Goal: Use online tool/utility: Utilize a website feature to perform a specific function

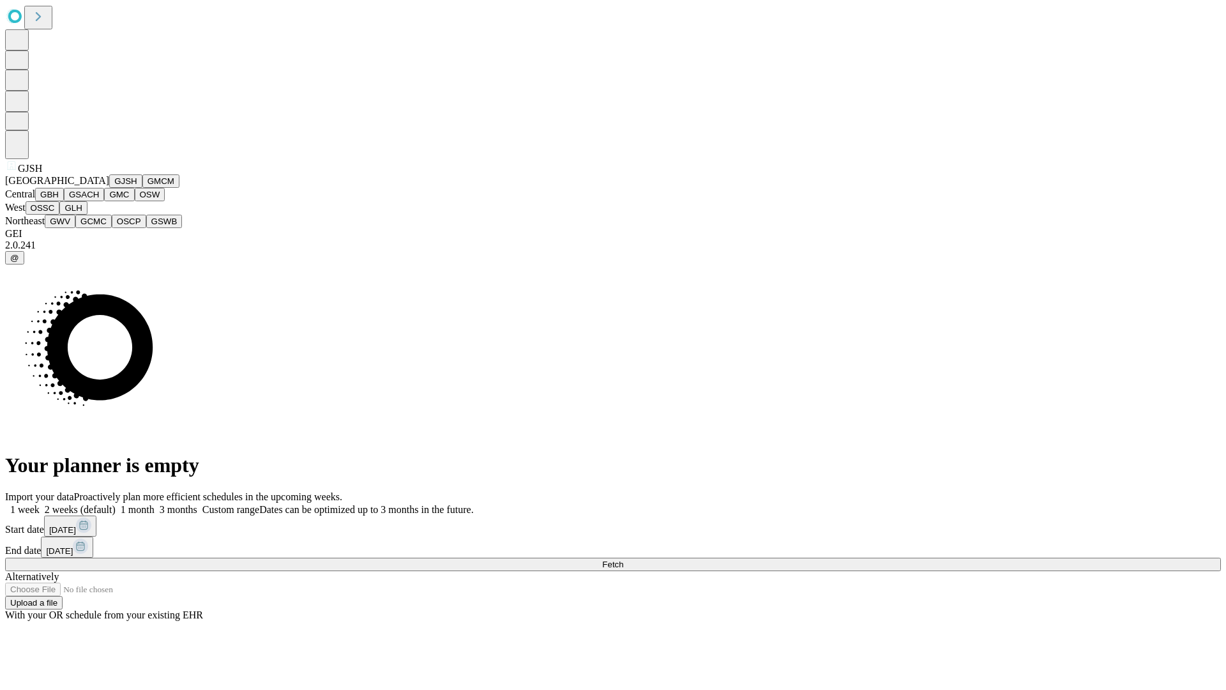
click at [109, 188] on button "GJSH" at bounding box center [125, 180] width 33 height 13
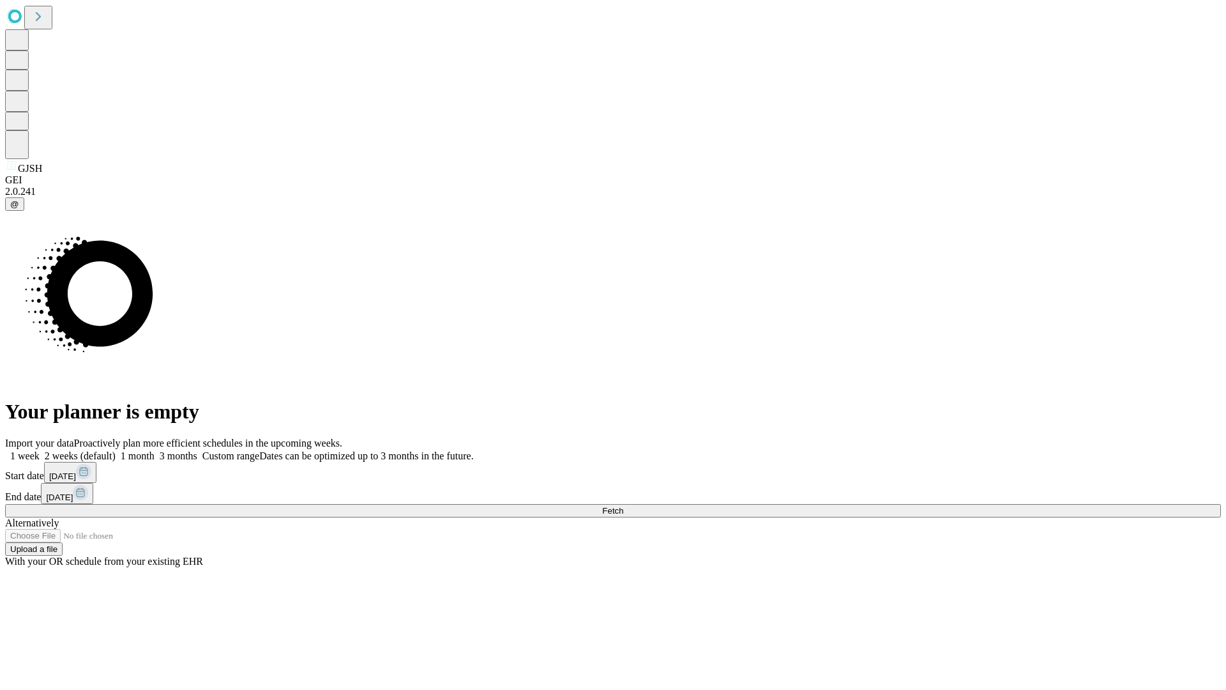
click at [155, 450] on label "1 month" at bounding box center [135, 455] width 39 height 11
click at [623, 506] on span "Fetch" at bounding box center [612, 511] width 21 height 10
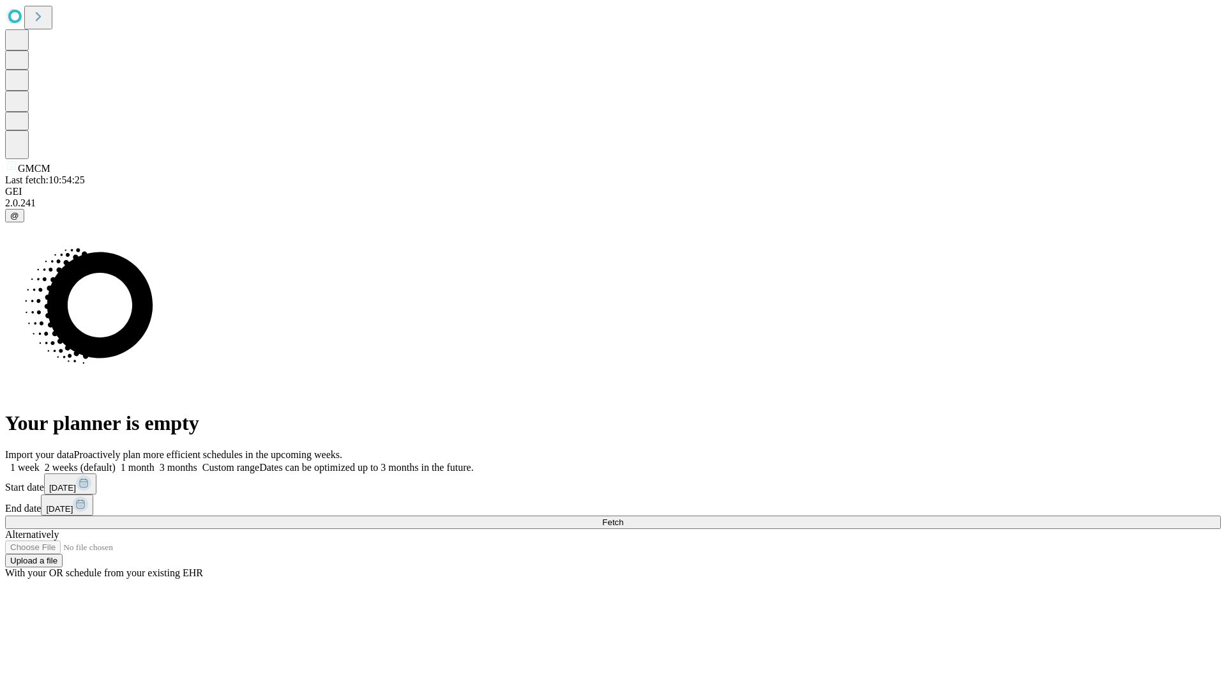
click at [155, 462] on label "1 month" at bounding box center [135, 467] width 39 height 11
click at [623, 517] on span "Fetch" at bounding box center [612, 522] width 21 height 10
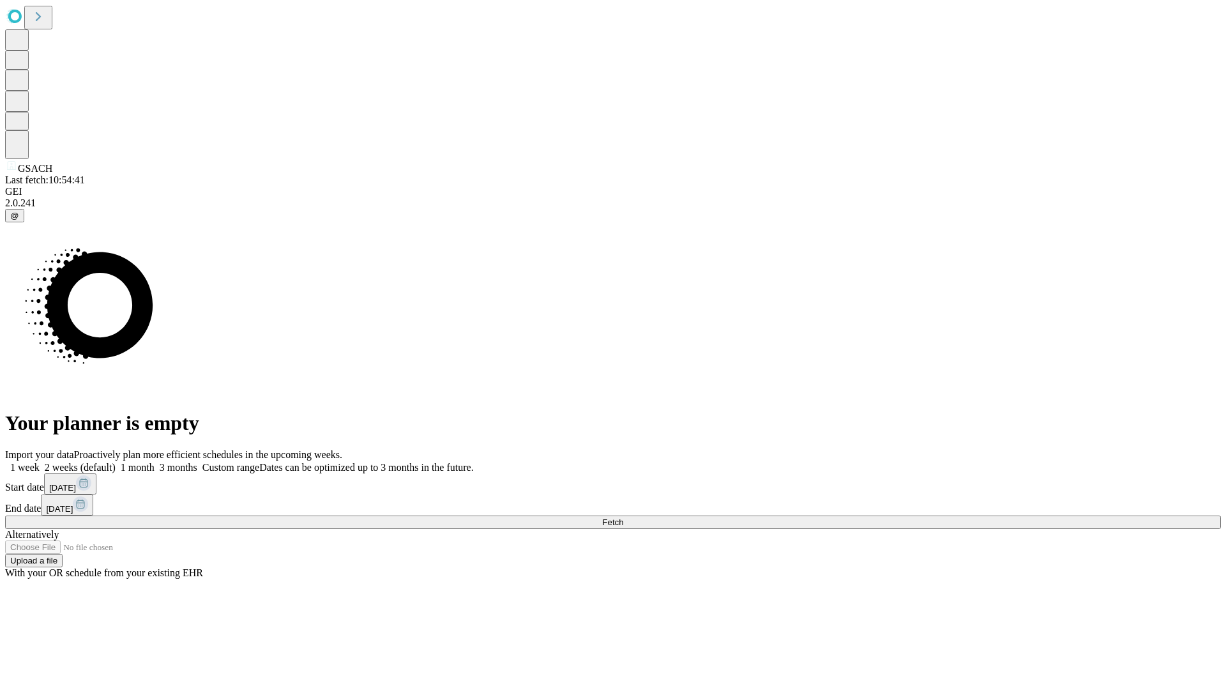
click at [155, 462] on label "1 month" at bounding box center [135, 467] width 39 height 11
click at [623, 517] on span "Fetch" at bounding box center [612, 522] width 21 height 10
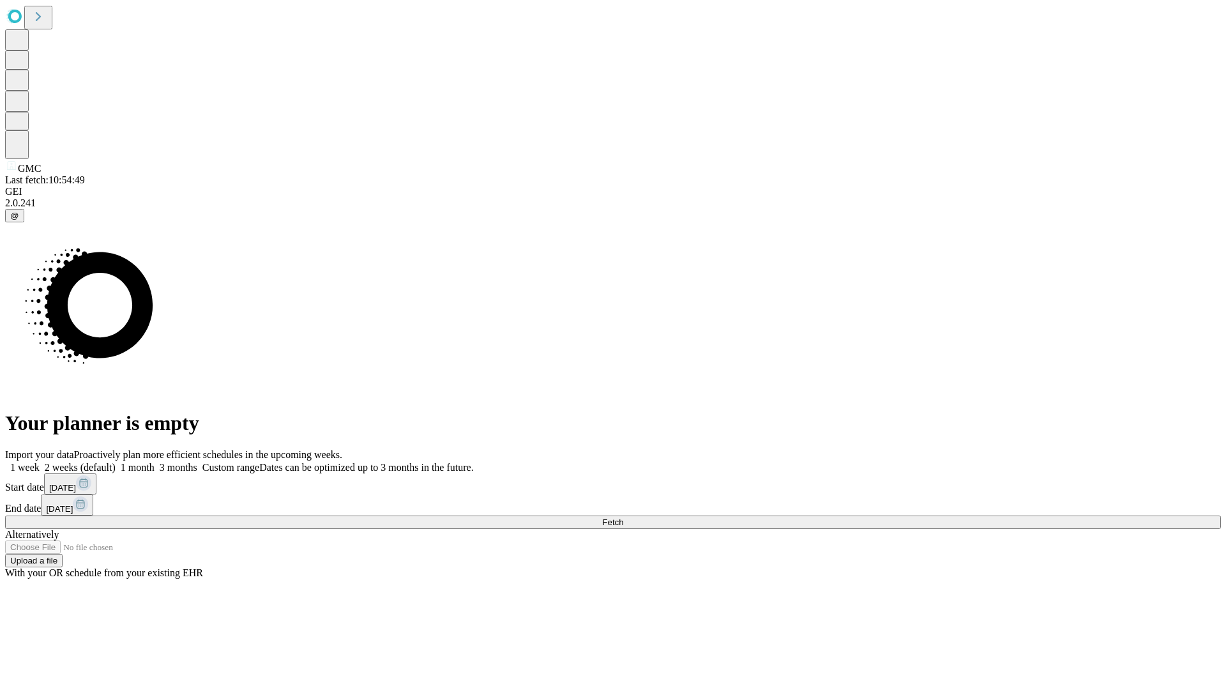
click at [155, 462] on label "1 month" at bounding box center [135, 467] width 39 height 11
click at [623, 517] on span "Fetch" at bounding box center [612, 522] width 21 height 10
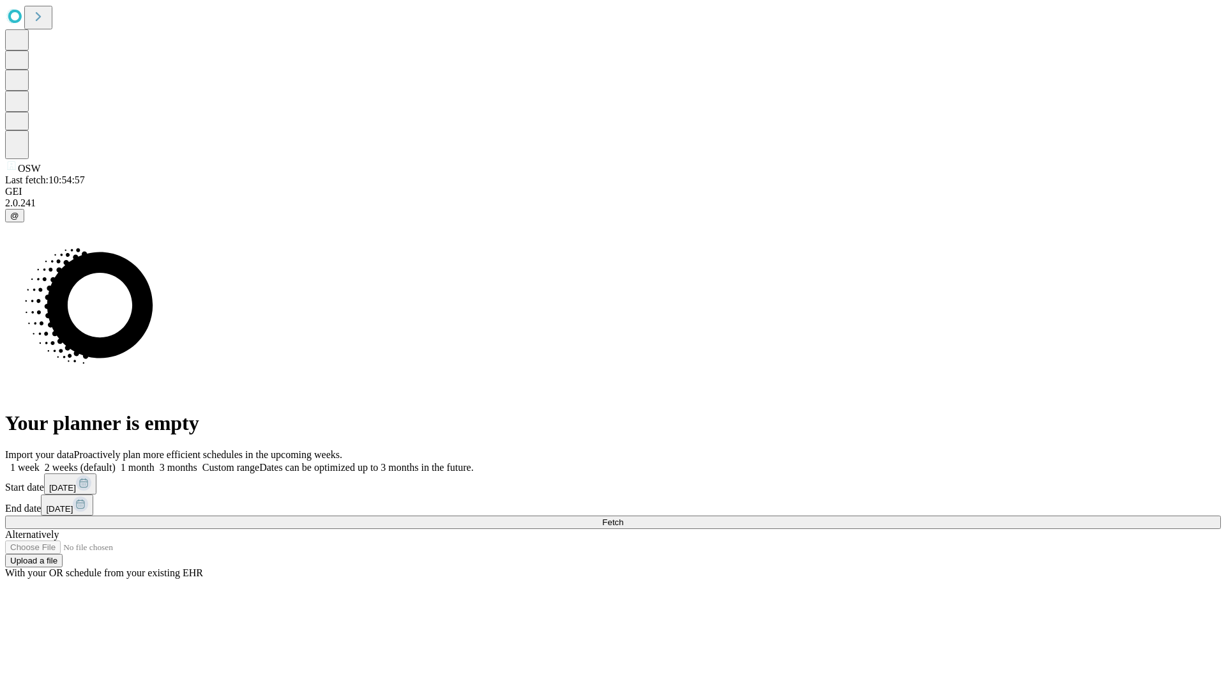
click at [623, 517] on span "Fetch" at bounding box center [612, 522] width 21 height 10
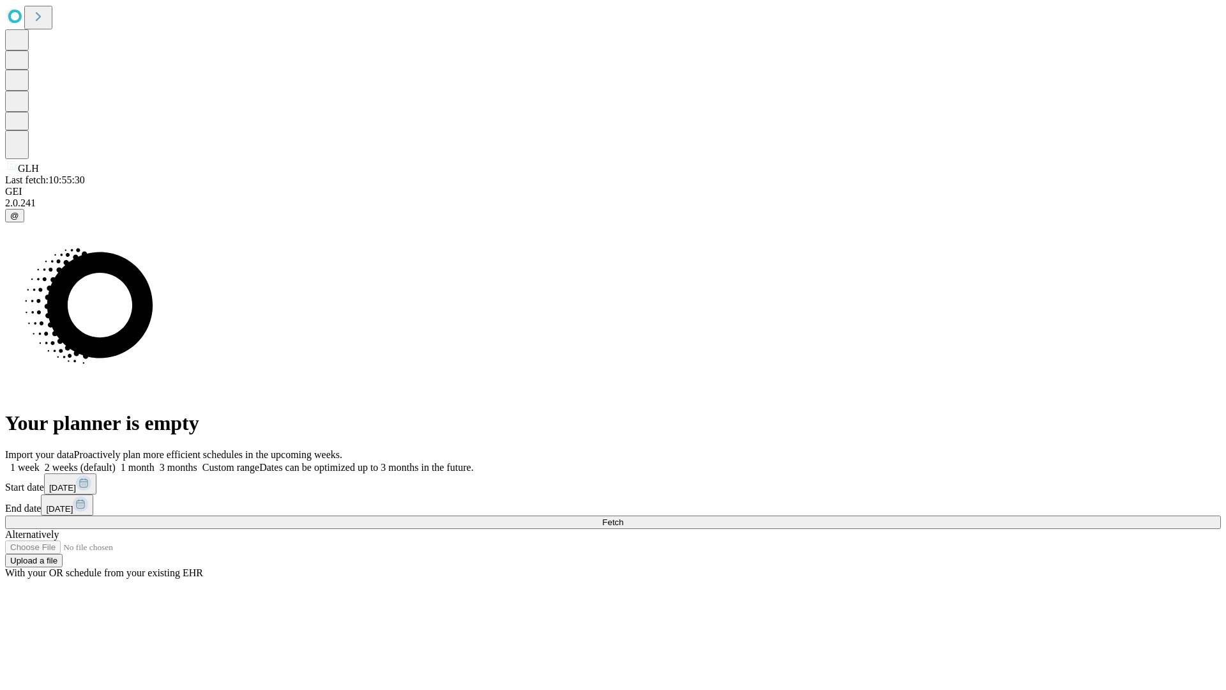
click at [155, 462] on label "1 month" at bounding box center [135, 467] width 39 height 11
click at [623, 517] on span "Fetch" at bounding box center [612, 522] width 21 height 10
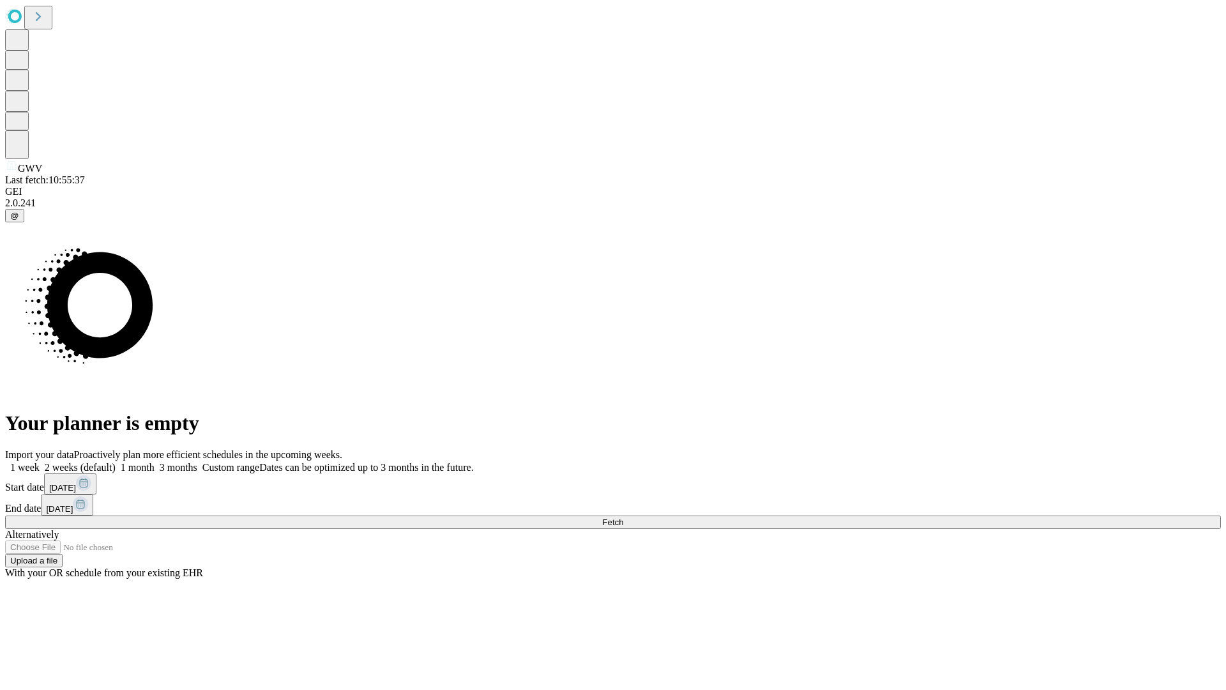
click at [155, 462] on label "1 month" at bounding box center [135, 467] width 39 height 11
click at [623, 517] on span "Fetch" at bounding box center [612, 522] width 21 height 10
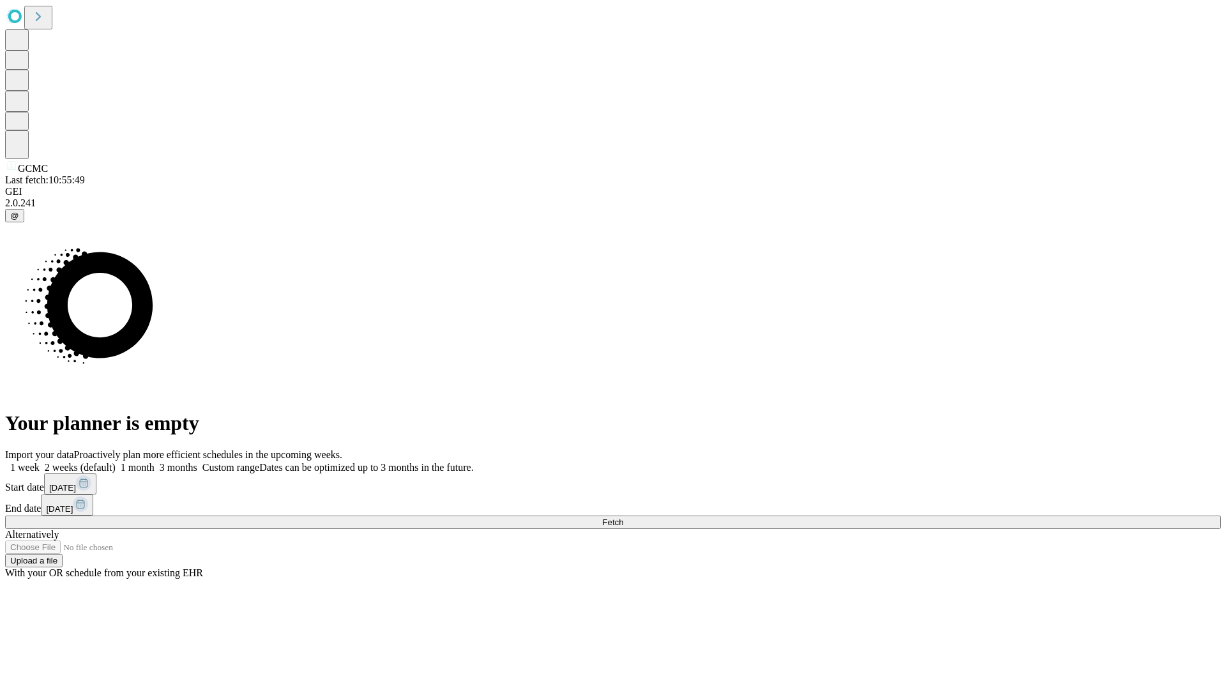
click at [155, 462] on label "1 month" at bounding box center [135, 467] width 39 height 11
click at [623, 517] on span "Fetch" at bounding box center [612, 522] width 21 height 10
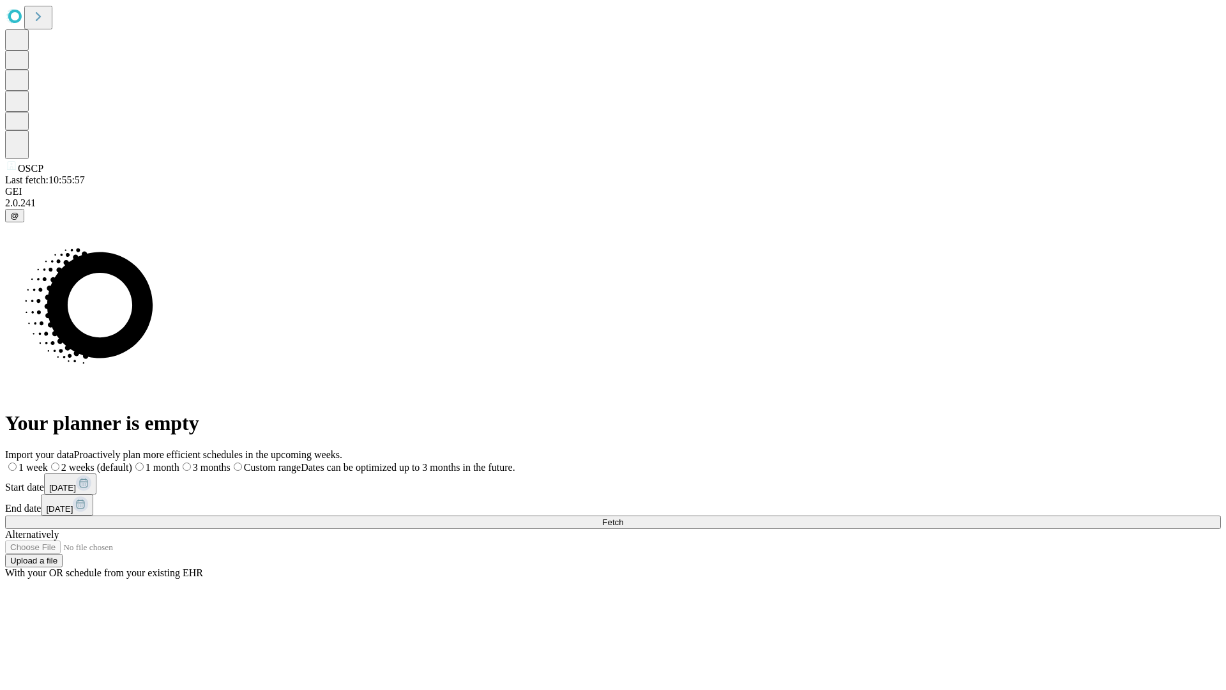
click at [179, 462] on label "1 month" at bounding box center [155, 467] width 47 height 11
click at [623, 517] on span "Fetch" at bounding box center [612, 522] width 21 height 10
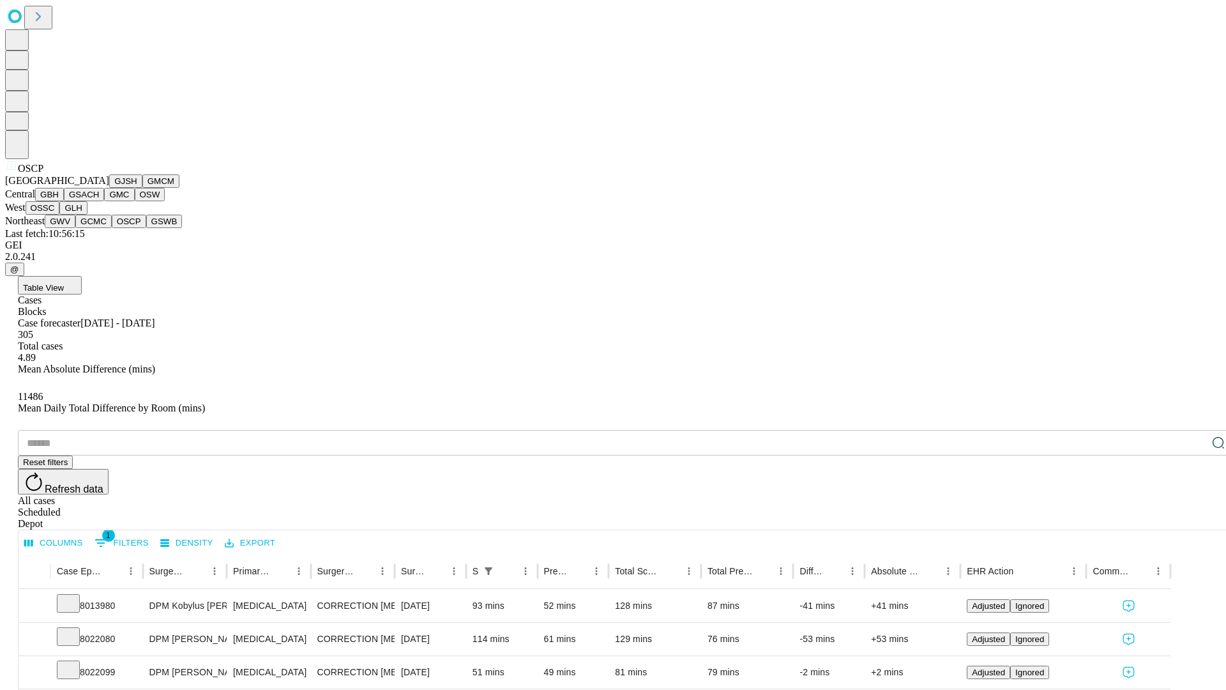
click at [146, 228] on button "GSWB" at bounding box center [164, 221] width 36 height 13
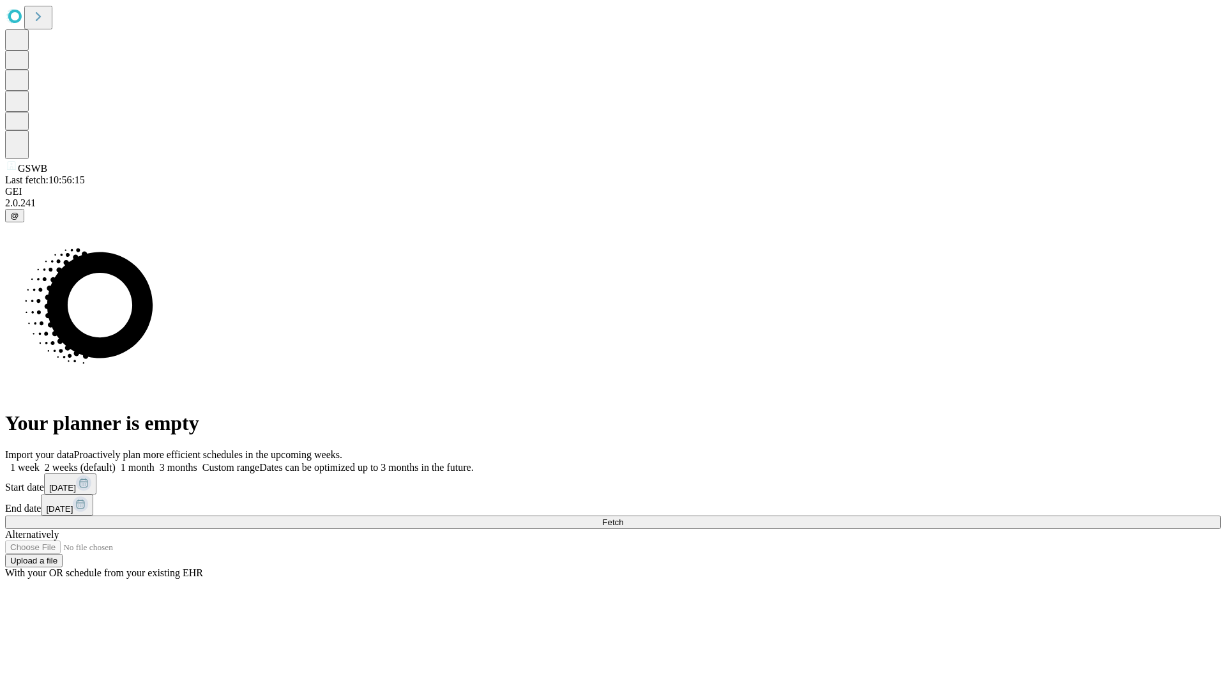
click at [155, 462] on label "1 month" at bounding box center [135, 467] width 39 height 11
click at [623, 517] on span "Fetch" at bounding box center [612, 522] width 21 height 10
